Goal: Information Seeking & Learning: Learn about a topic

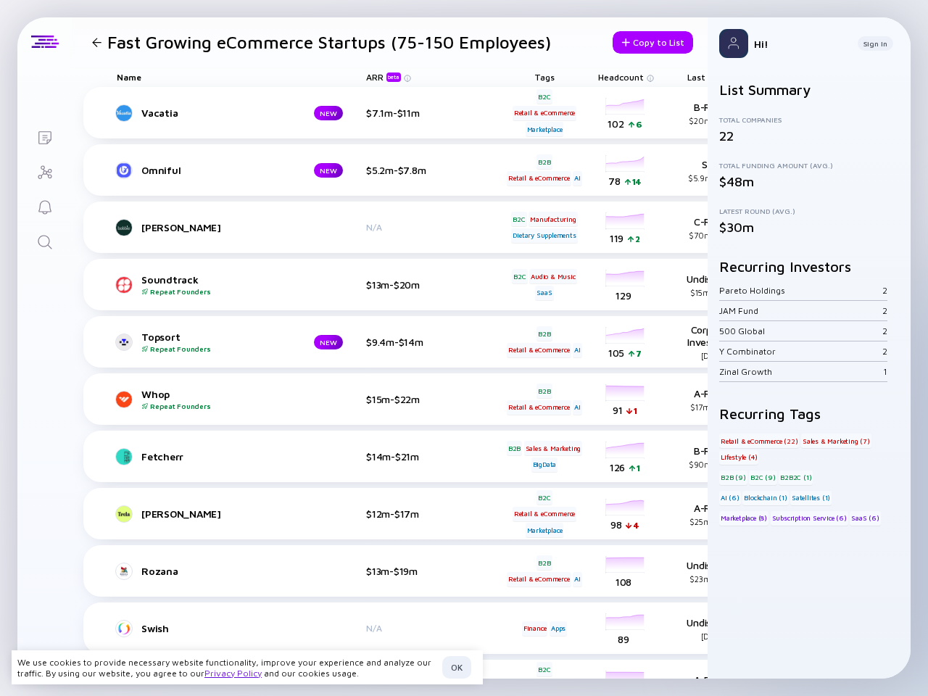
click at [464, 348] on div "Topsort Repeat Founders NEW $9.4m-$14m B2B Retail & eCommerce AI headcount-tops…" at bounding box center [575, 341] width 984 height 51
click at [319, 42] on h1 "Fast Growing eCommerce Startups (75-150 Employees)" at bounding box center [329, 42] width 444 height 20
click at [96, 42] on div at bounding box center [96, 42] width 9 height 9
click at [640, 42] on div "Copy to List" at bounding box center [652, 42] width 80 height 22
click at [236, 77] on div "Name" at bounding box center [235, 77] width 261 height 20
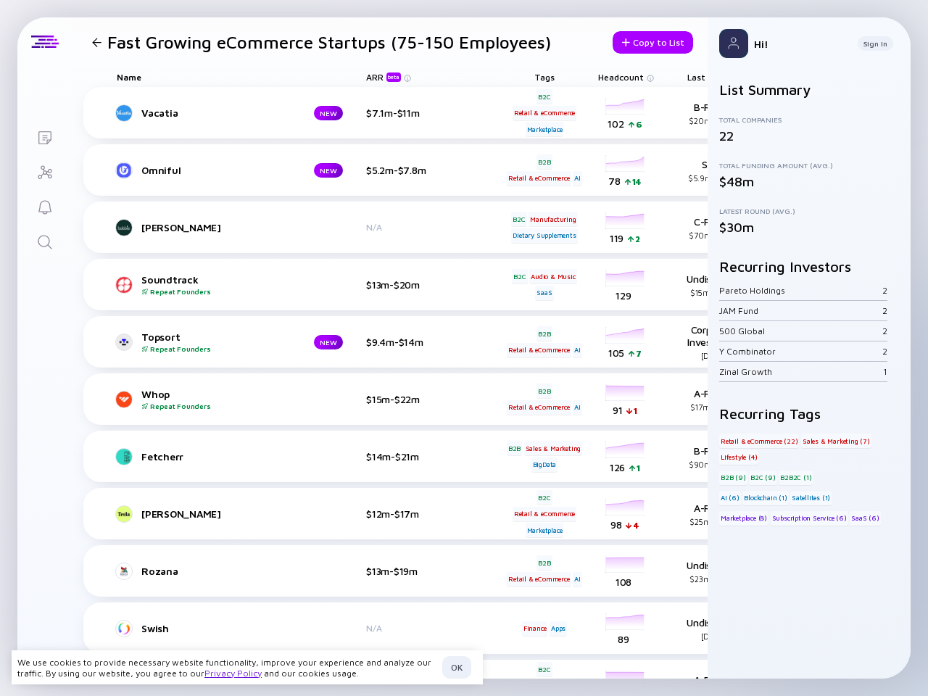
click at [413, 77] on div "ARR beta" at bounding box center [413, 77] width 94 height 20
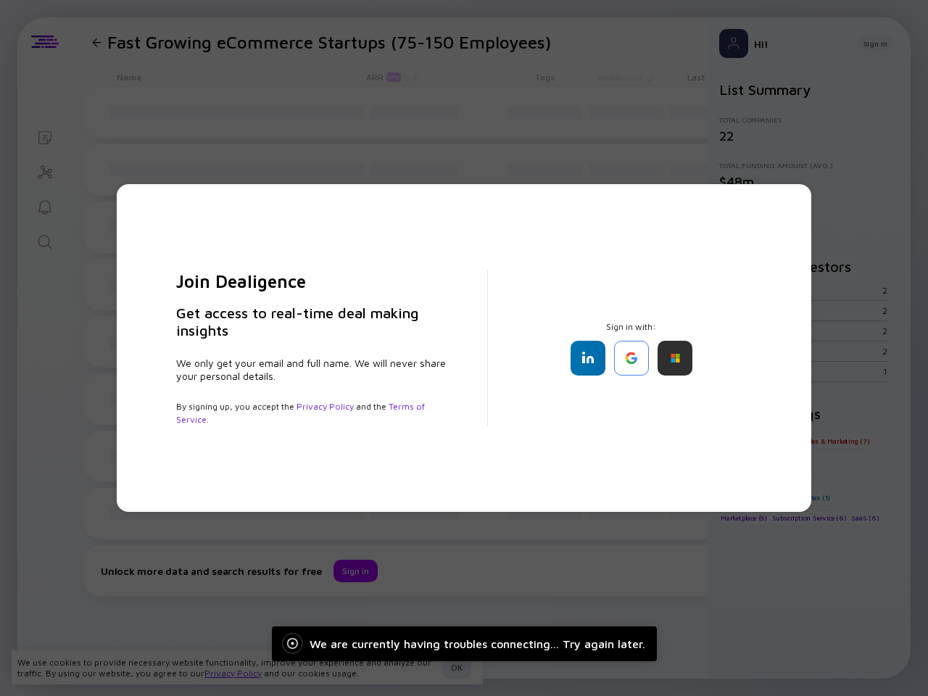
click at [544, 77] on div "We are currently having troubles connecting... Try again later. Join Dealigence…" at bounding box center [464, 348] width 928 height 696
click at [620, 77] on div "Join Dealigence Get access to real-time deal making insights We only get your e…" at bounding box center [464, 348] width 928 height 696
click at [96, 113] on div "Join Dealigence Get access to real-time deal making insights We only get your e…" at bounding box center [464, 348] width 928 height 696
click at [626, 113] on div "Join Dealigence Get access to real-time deal making insights We only get your e…" at bounding box center [464, 348] width 928 height 696
